Goal: Task Accomplishment & Management: Manage account settings

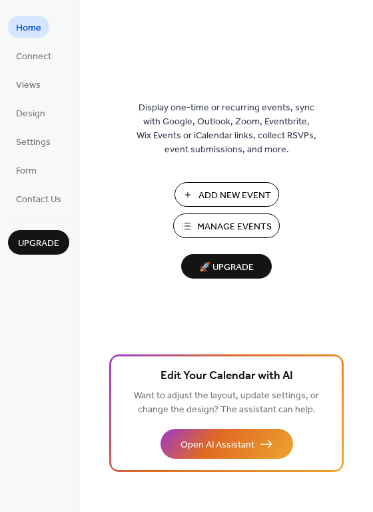
click at [232, 228] on span "Manage Events" at bounding box center [234, 227] width 75 height 14
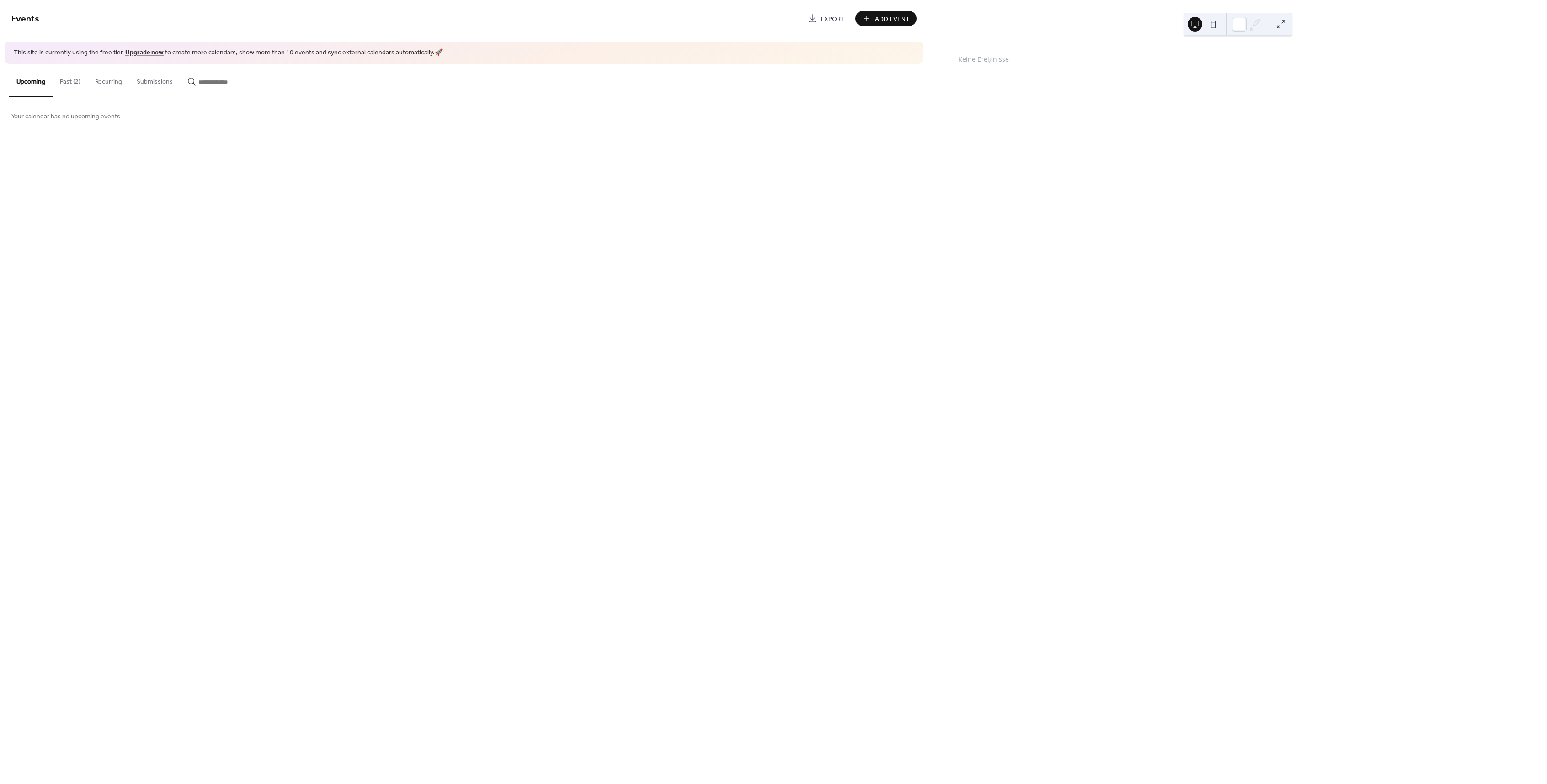
click at [70, 85] on button "Past (2)" at bounding box center [70, 80] width 35 height 32
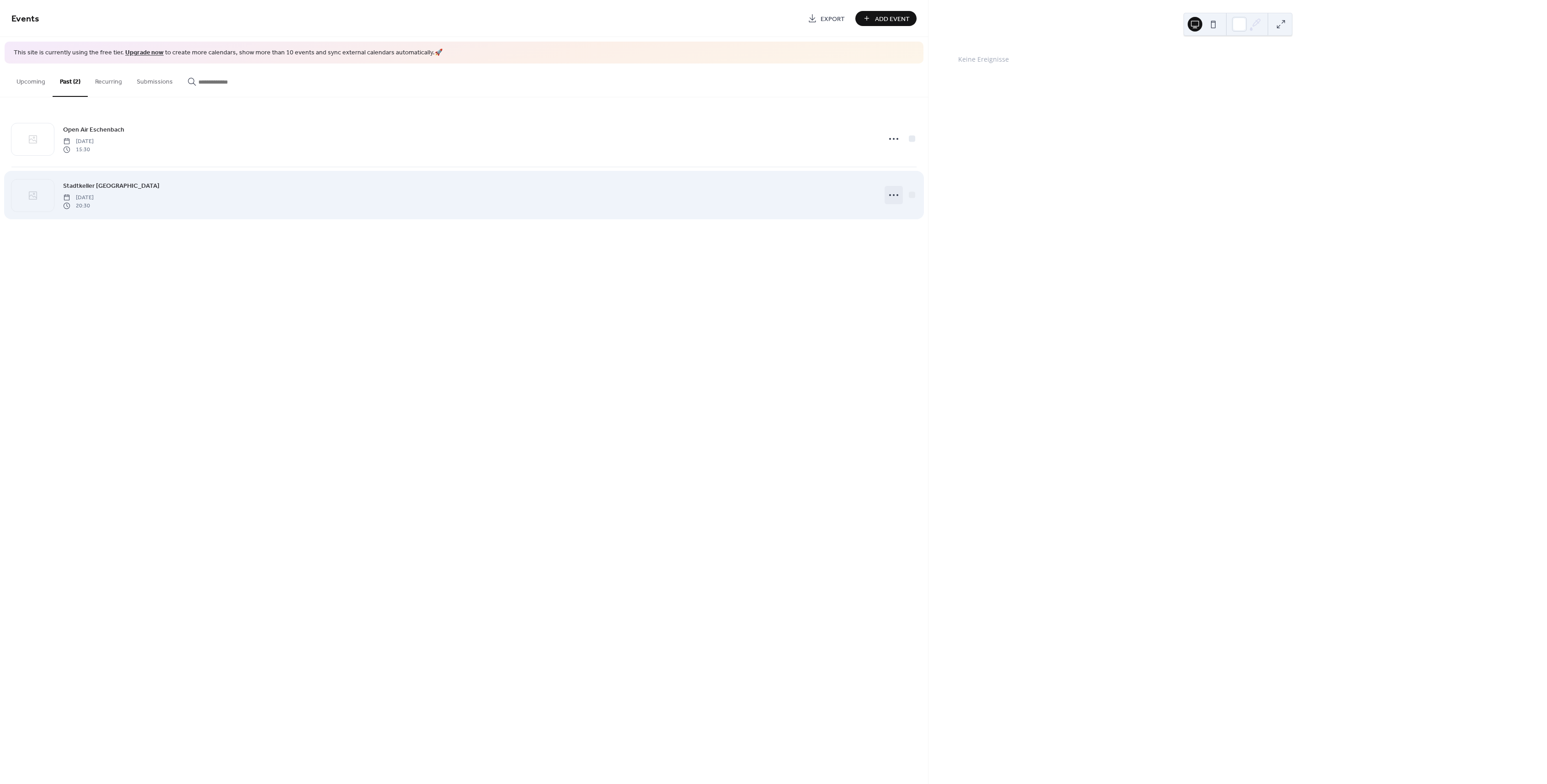
click at [890, 192] on icon at bounding box center [894, 195] width 14 height 14
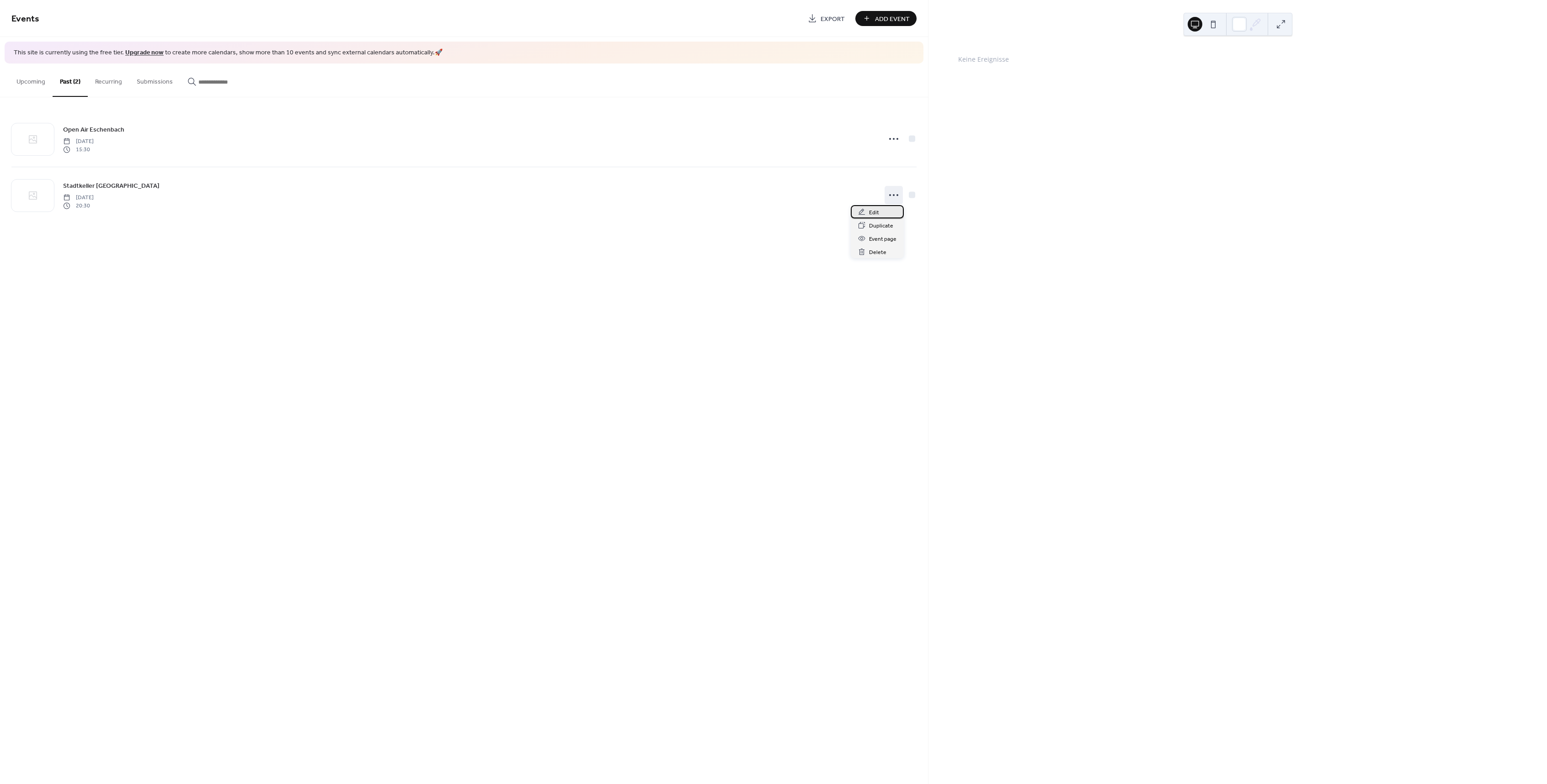
click at [874, 212] on span "Edit" at bounding box center [874, 213] width 10 height 10
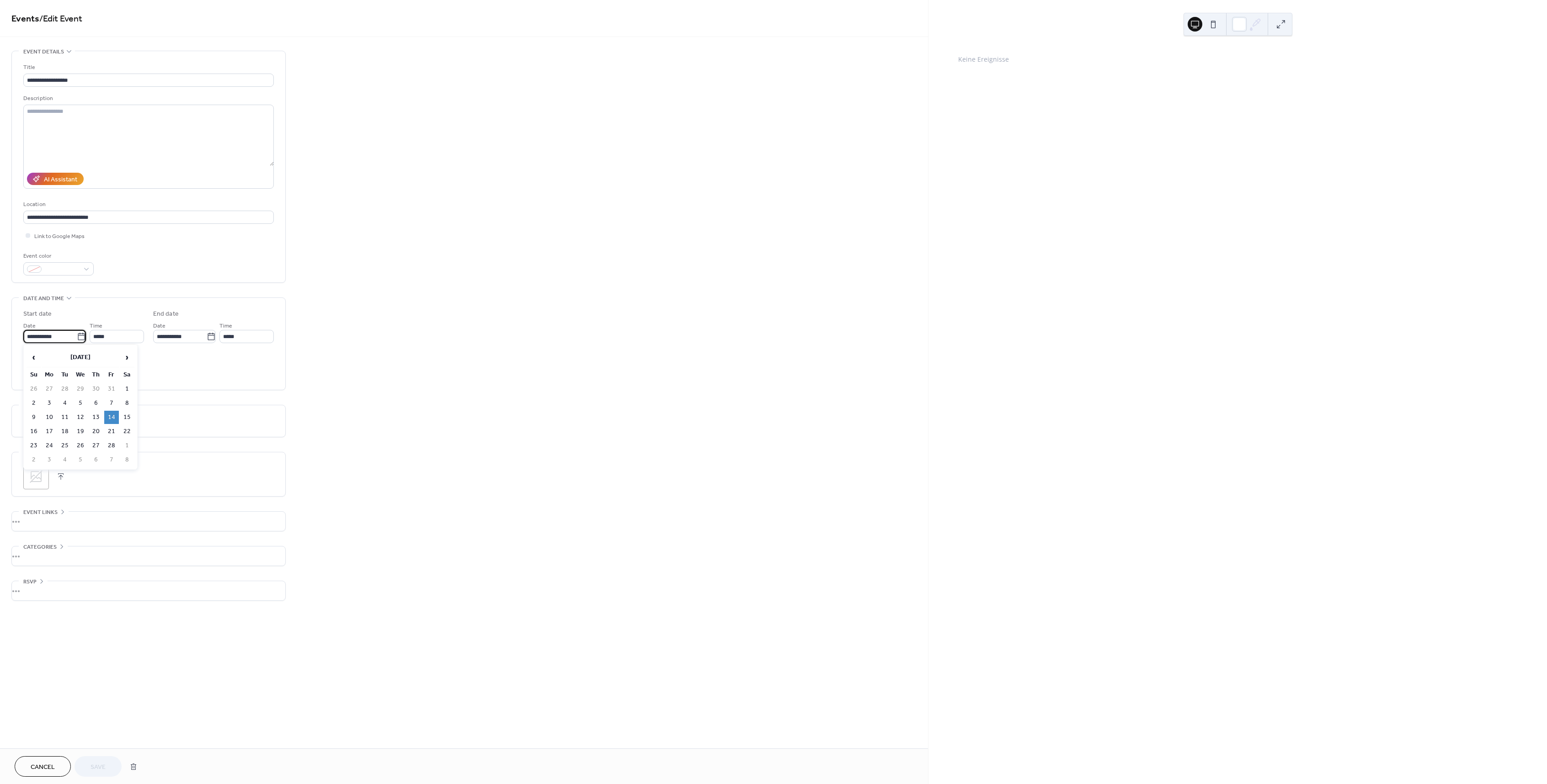
click at [33, 334] on input "**********" at bounding box center [50, 336] width 54 height 13
click at [126, 355] on span "›" at bounding box center [127, 357] width 14 height 19
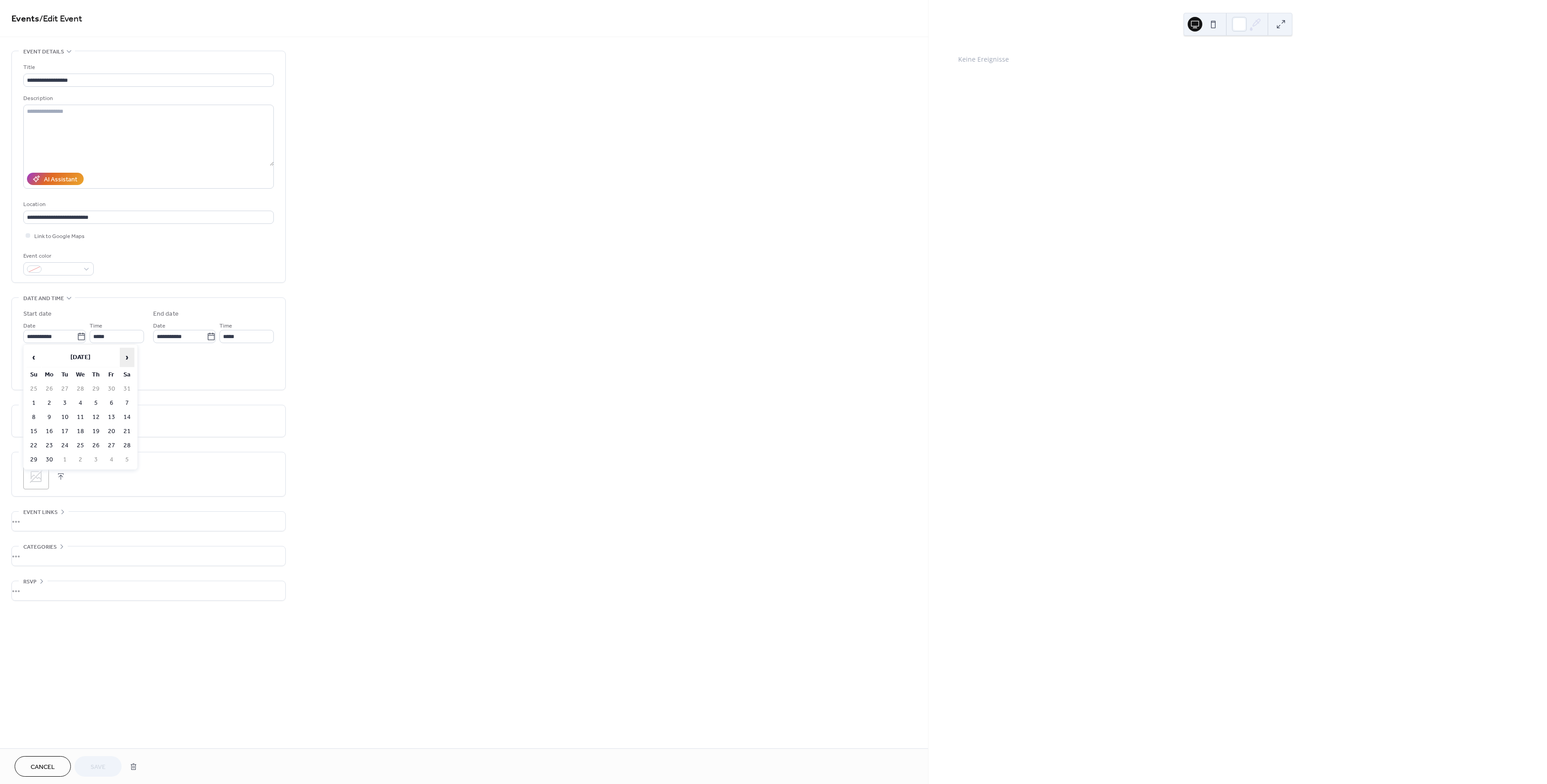
click at [126, 355] on span "›" at bounding box center [127, 357] width 14 height 19
click at [126, 354] on span "›" at bounding box center [127, 357] width 14 height 19
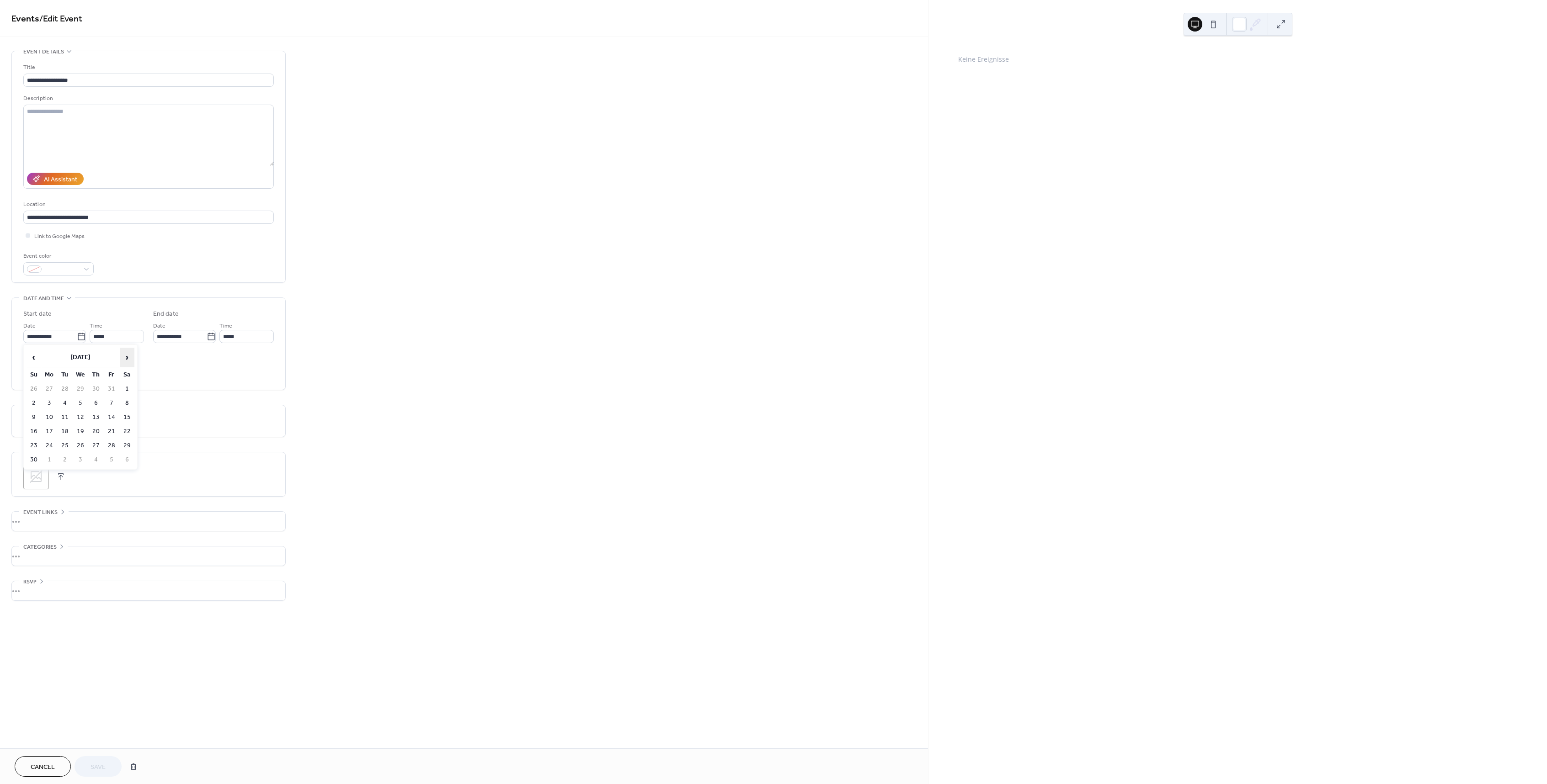
click at [126, 354] on span "›" at bounding box center [127, 357] width 14 height 19
click at [124, 442] on td "28" at bounding box center [126, 446] width 14 height 13
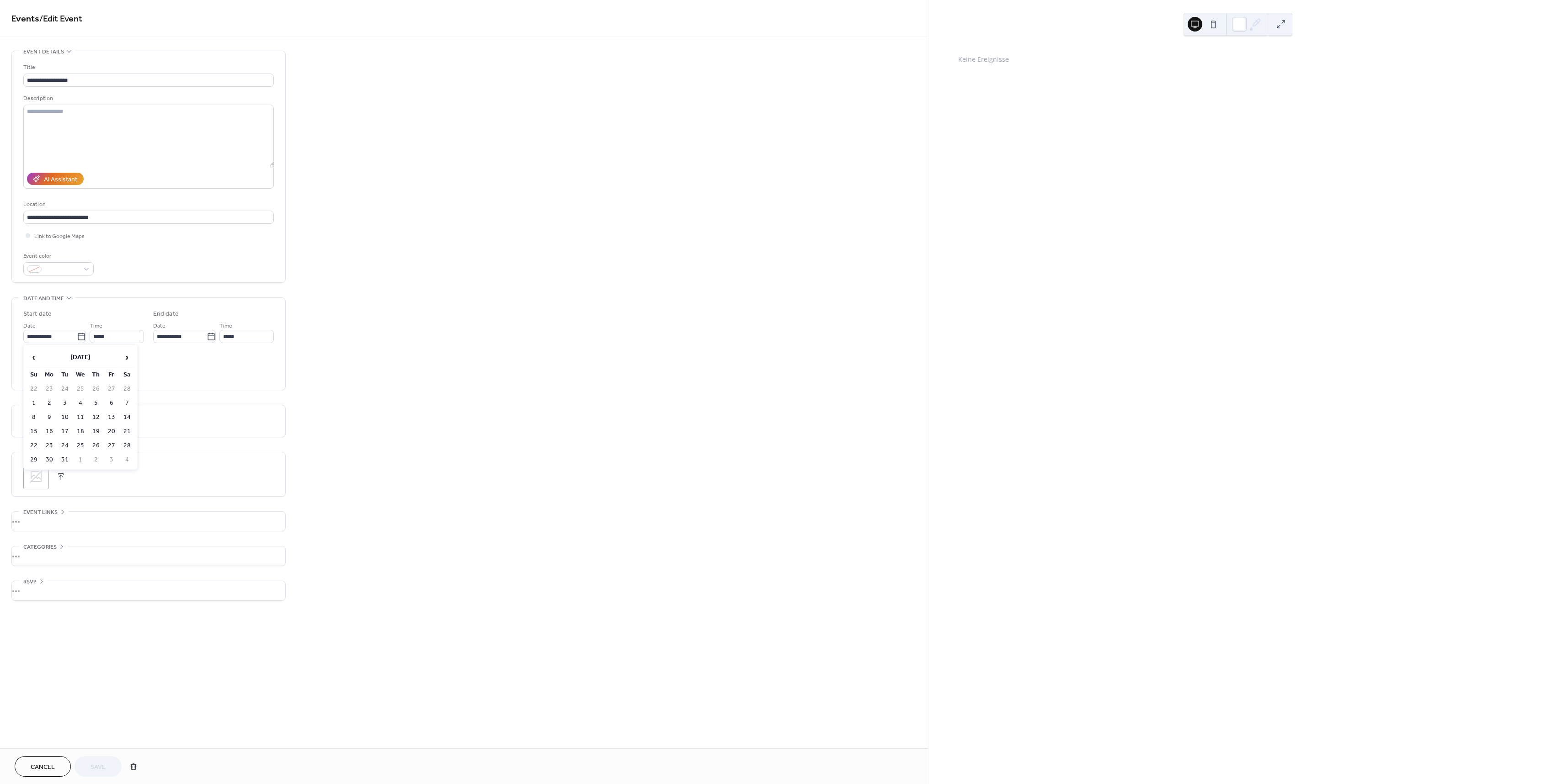
type input "**********"
click at [106, 763] on button "Save" at bounding box center [98, 766] width 47 height 21
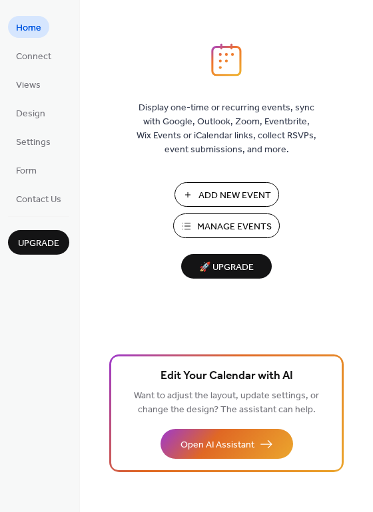
click at [233, 201] on span "Add New Event" at bounding box center [234, 196] width 73 height 14
click at [260, 226] on span "Manage Events" at bounding box center [234, 227] width 75 height 14
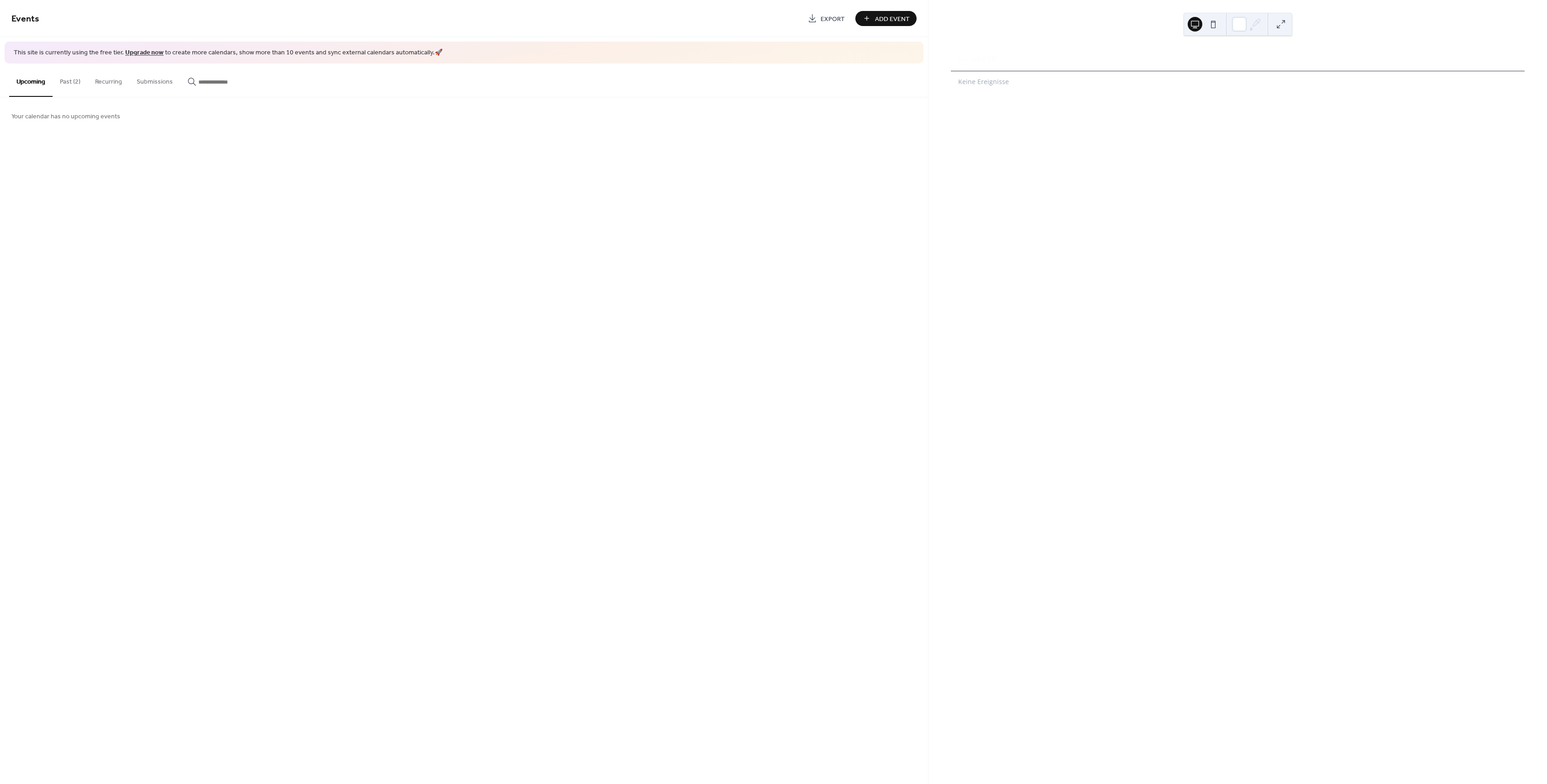
click at [76, 81] on button "Past (2)" at bounding box center [70, 80] width 35 height 32
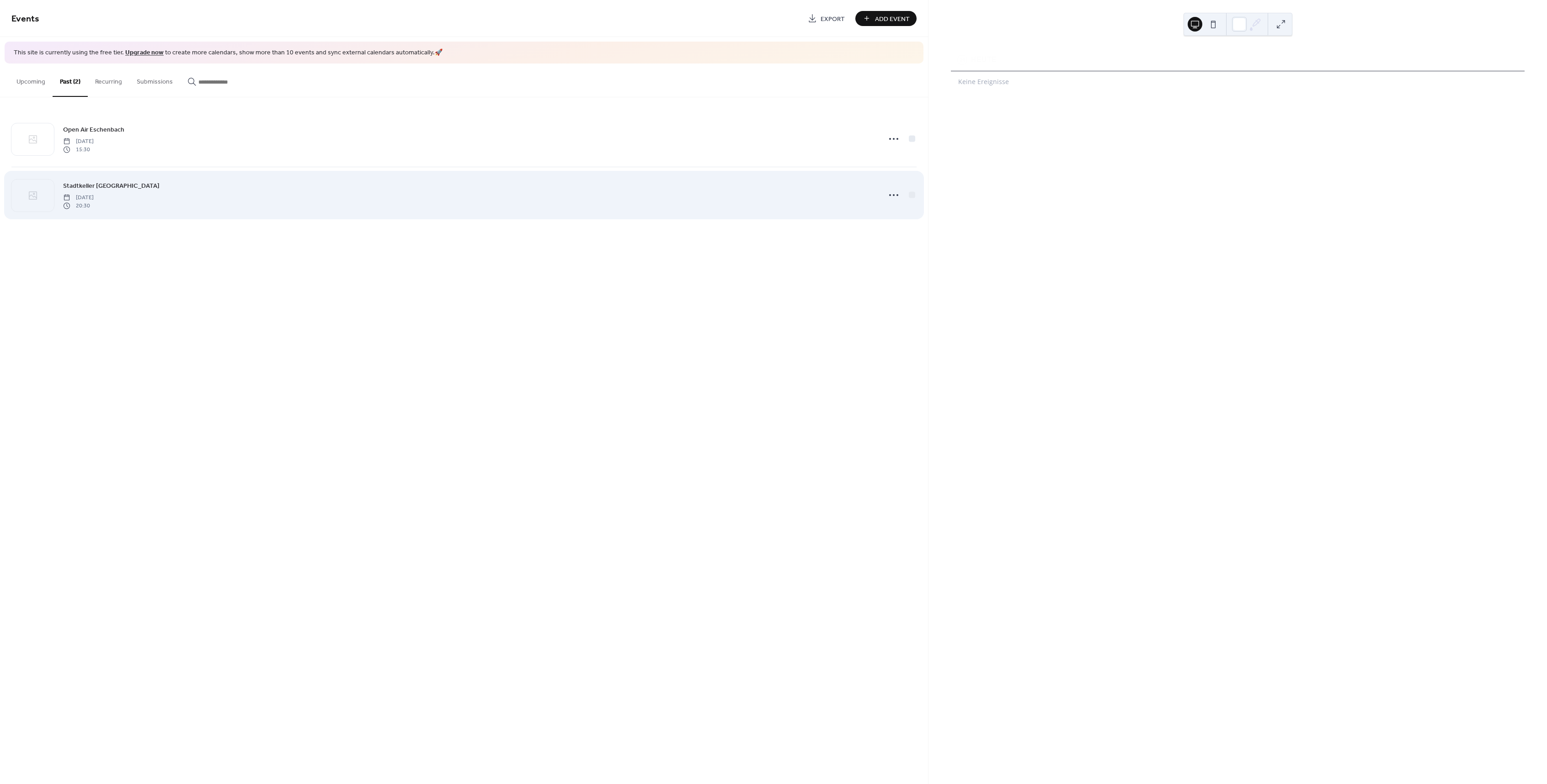
click at [256, 196] on div "Stadtkeller Luzern Friday, February 14, 2025 20:30" at bounding box center [469, 195] width 813 height 30
click at [893, 194] on circle at bounding box center [894, 195] width 2 height 2
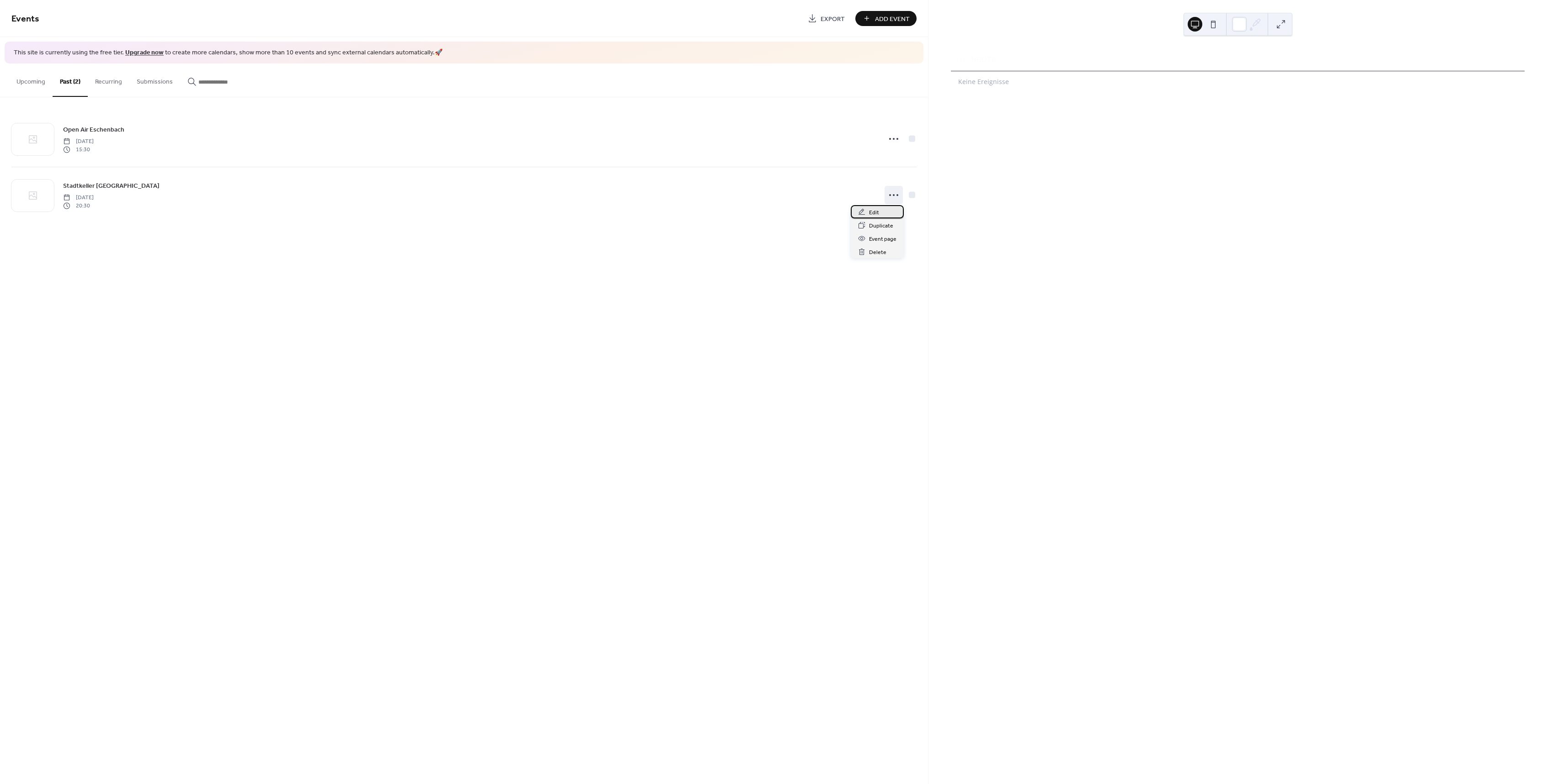
click at [879, 209] on div "Edit" at bounding box center [877, 211] width 53 height 13
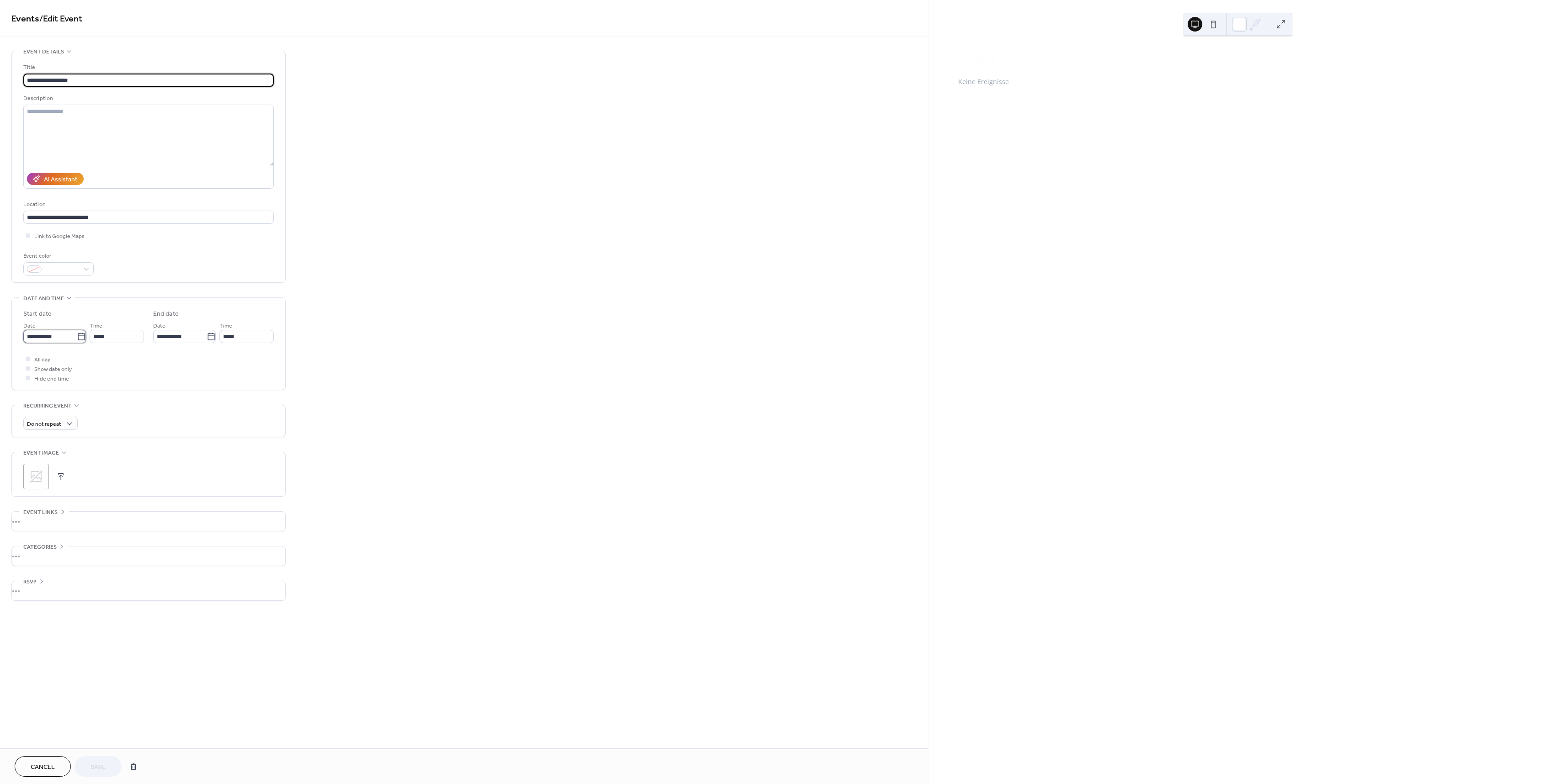
click at [54, 338] on input "**********" at bounding box center [50, 336] width 54 height 13
click at [125, 352] on span "›" at bounding box center [127, 357] width 14 height 19
click at [125, 353] on span "›" at bounding box center [127, 357] width 14 height 19
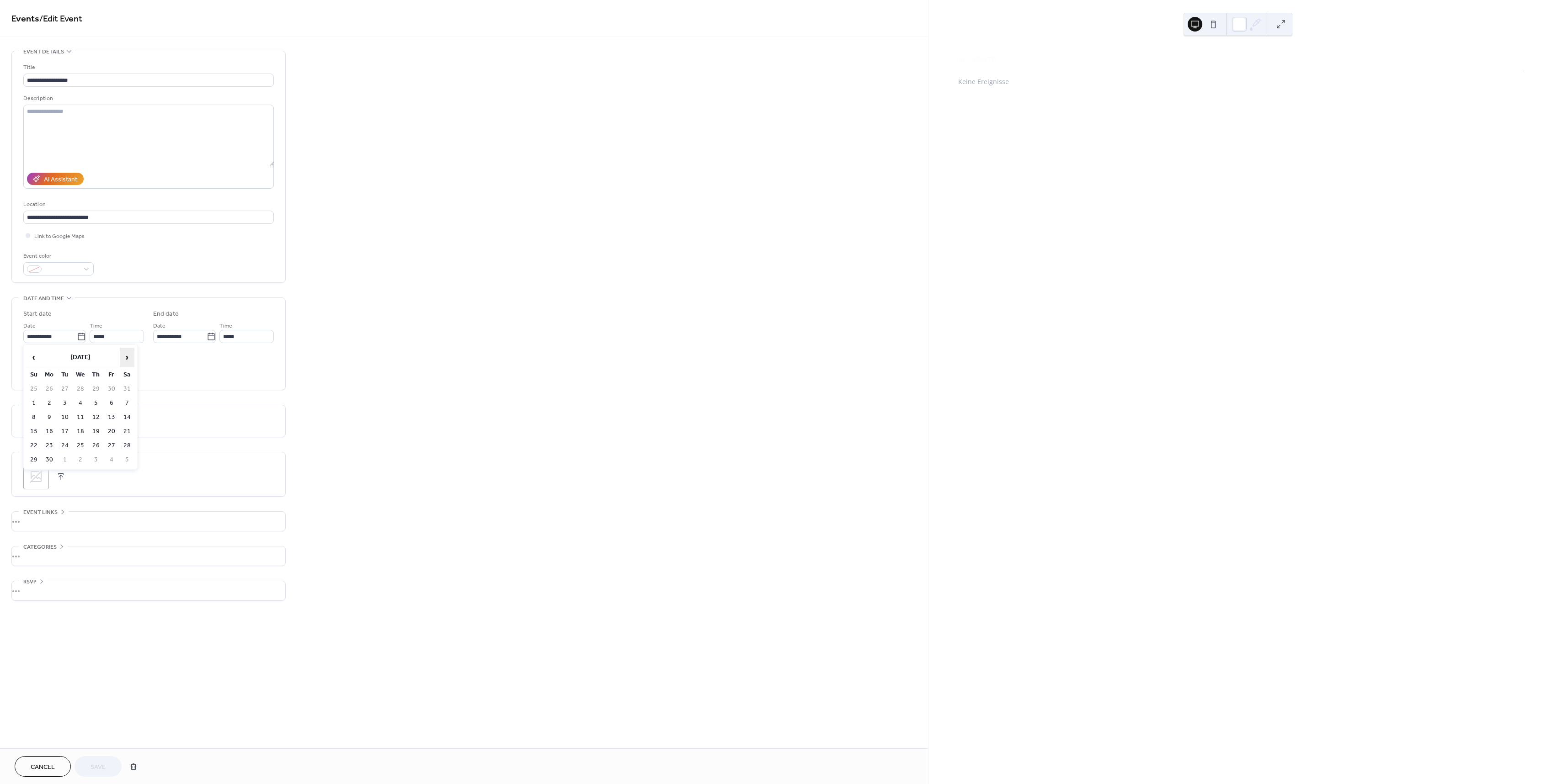
click at [125, 353] on span "›" at bounding box center [127, 357] width 14 height 19
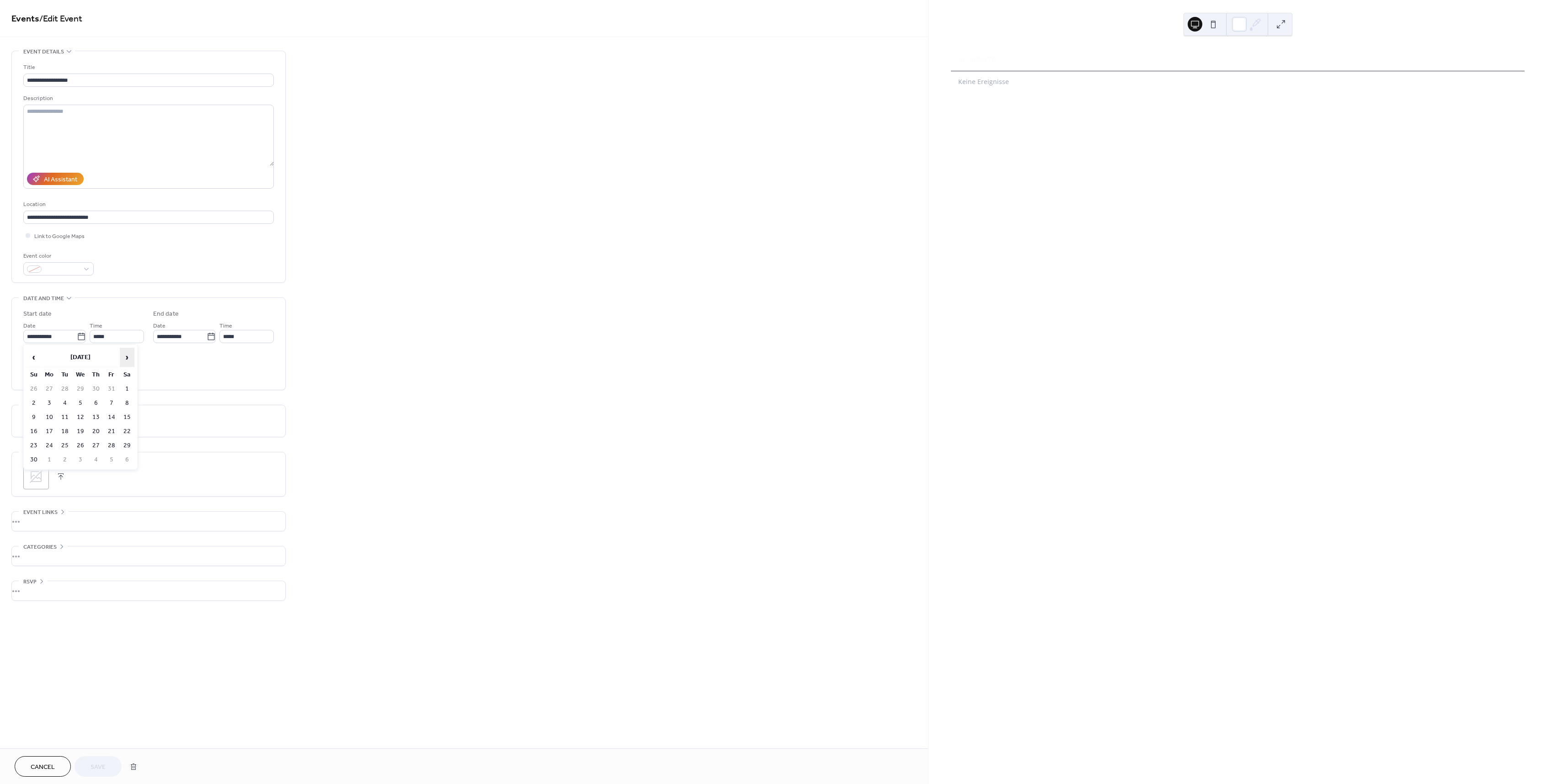
click at [125, 353] on span "›" at bounding box center [127, 357] width 14 height 19
click at [124, 442] on td "28" at bounding box center [126, 446] width 14 height 13
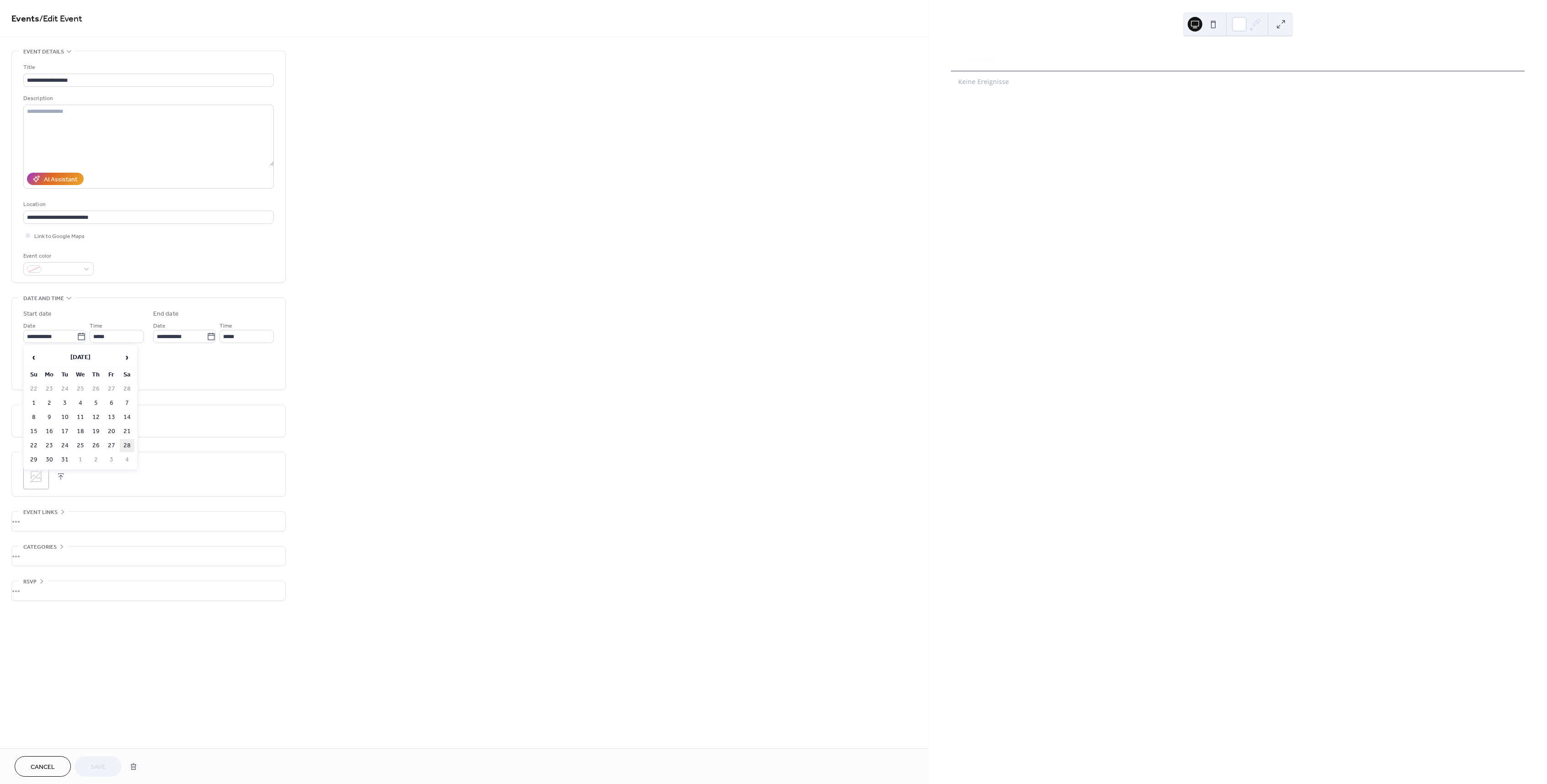
type input "**********"
click at [95, 767] on span "Save" at bounding box center [98, 768] width 15 height 10
